Goal: Navigation & Orientation: Find specific page/section

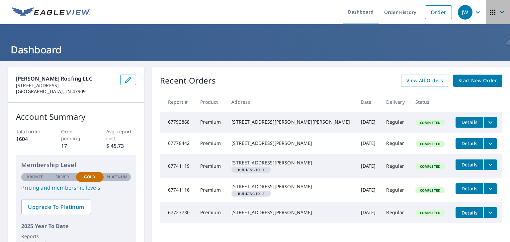
click at [492, 10] on span "button" at bounding box center [497, 12] width 19 height 16
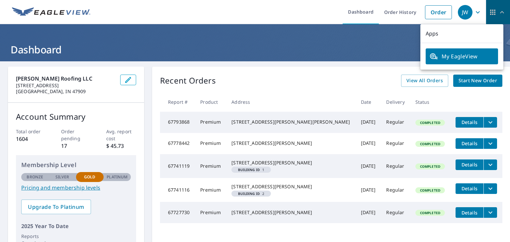
click at [498, 12] on icon "button" at bounding box center [502, 12] width 8 height 8
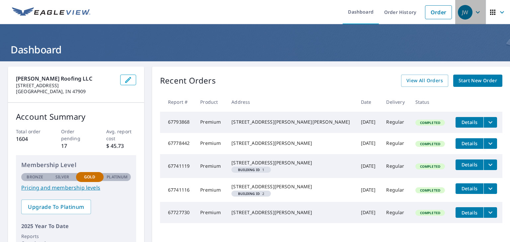
click at [473, 10] on icon "button" at bounding box center [477, 12] width 8 height 8
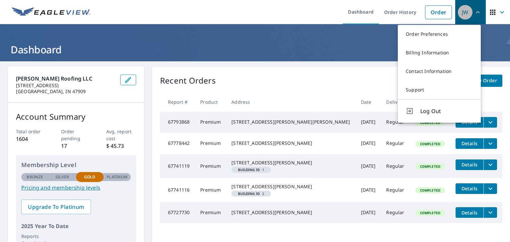
click at [473, 10] on icon "button" at bounding box center [477, 12] width 8 height 8
